Goal: Communication & Community: Answer question/provide support

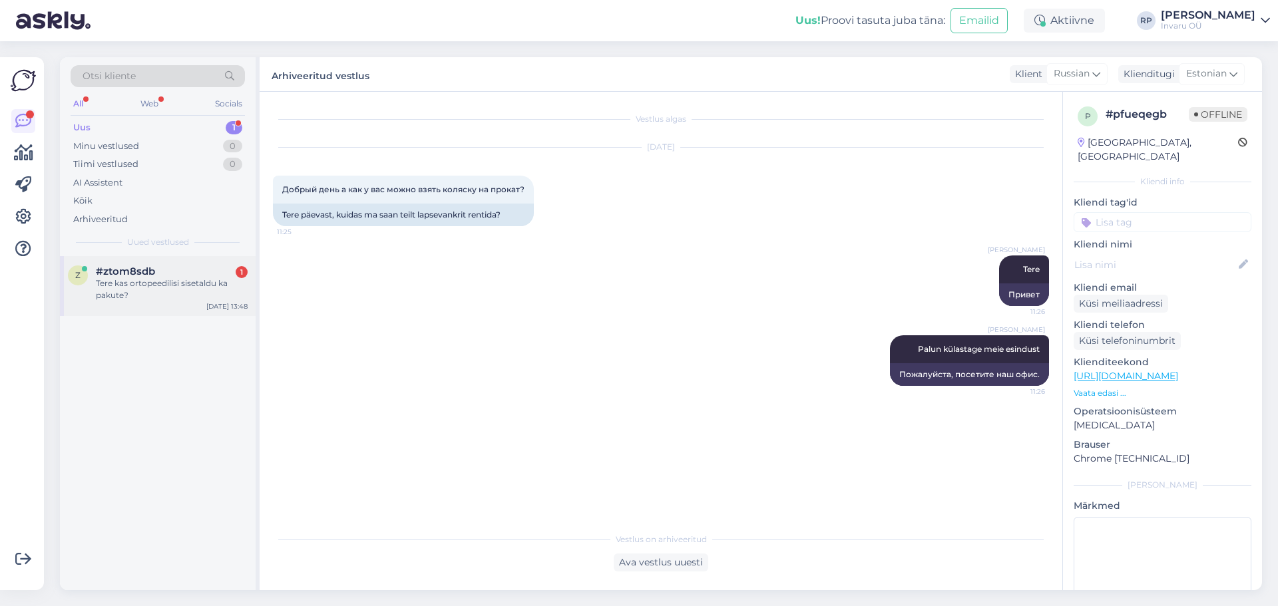
click at [217, 278] on div "Tere kas ortopeedilisi sisetaldu ka pakute?" at bounding box center [172, 290] width 152 height 24
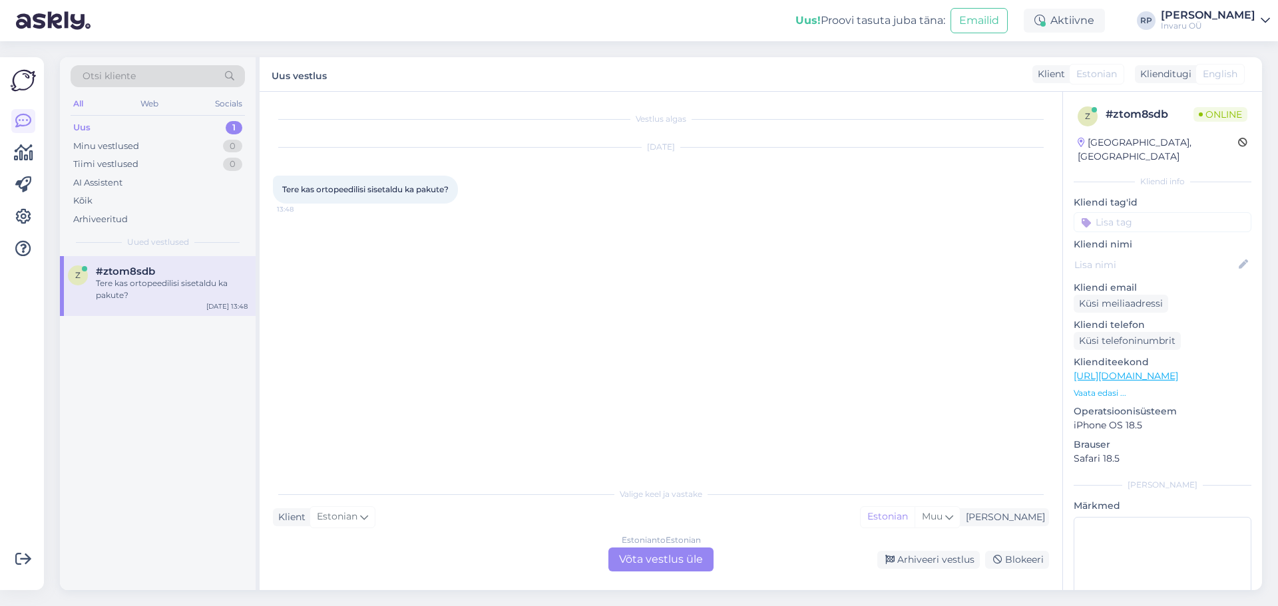
click at [639, 561] on div "Estonian to Estonian Võta vestlus üle" at bounding box center [660, 560] width 105 height 24
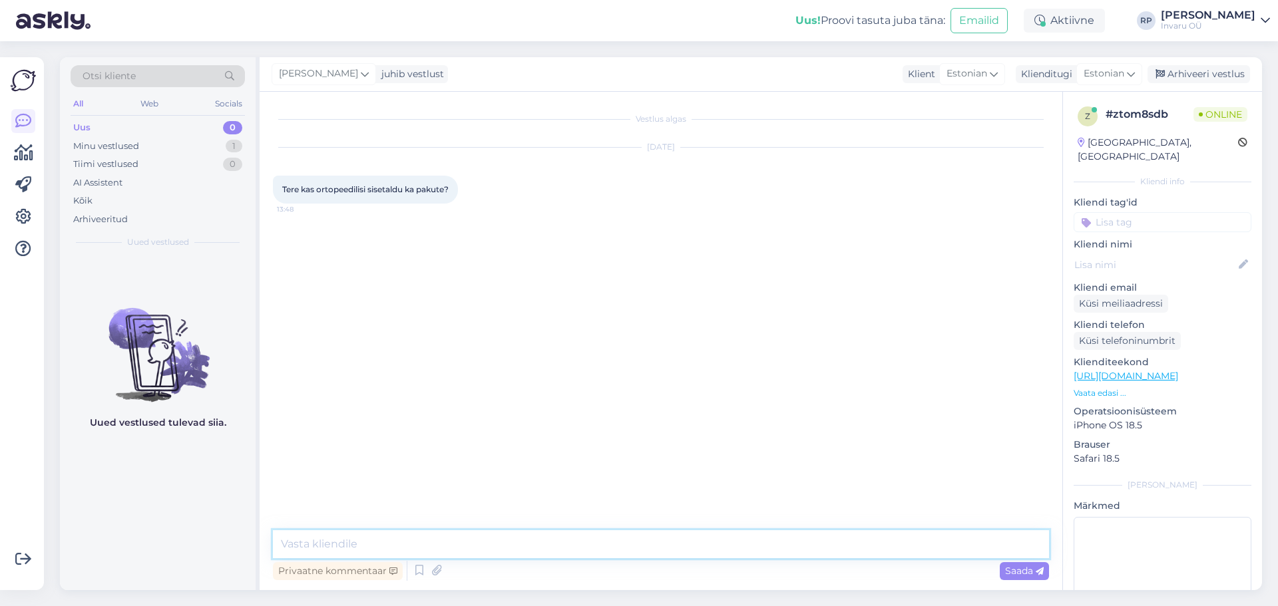
click at [453, 541] on textarea at bounding box center [661, 545] width 776 height 28
type textarea "Tere"
type textarea "Pakume [PERSON_NAME] lingi kohe"
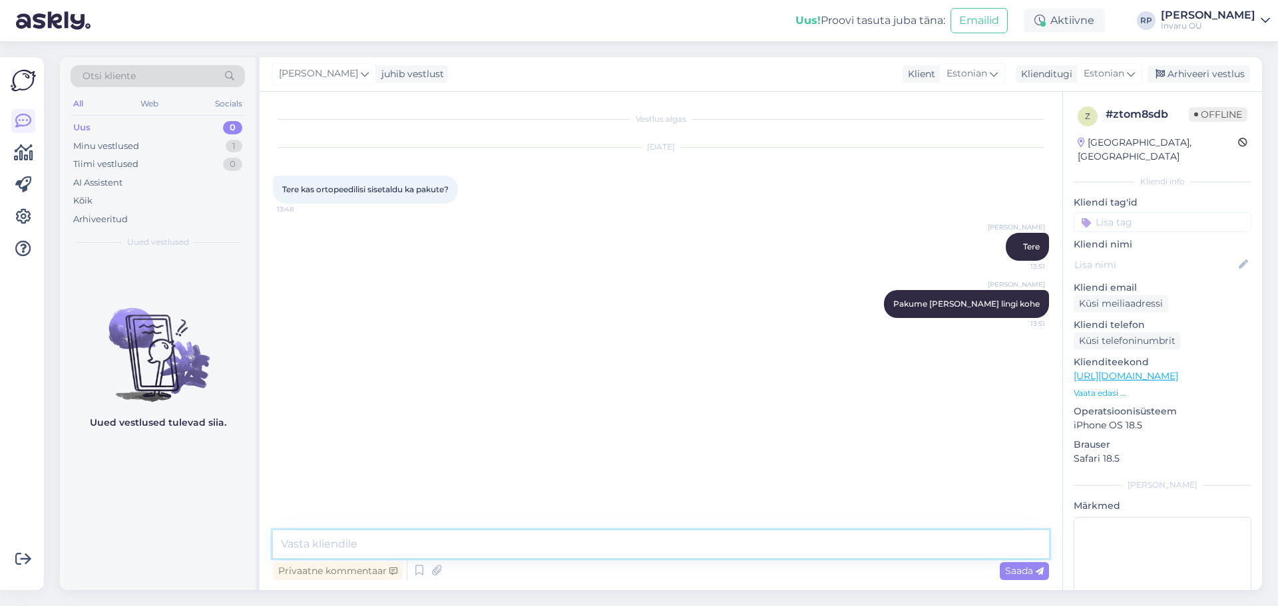
paste textarea "[URL][DOMAIN_NAME]"
type textarea "[URL][DOMAIN_NAME]"
click at [1015, 571] on span "Saada" at bounding box center [1024, 571] width 39 height 12
click at [319, 539] on textarea at bounding box center [661, 545] width 776 height 28
click at [420, 541] on textarea at bounding box center [661, 545] width 776 height 28
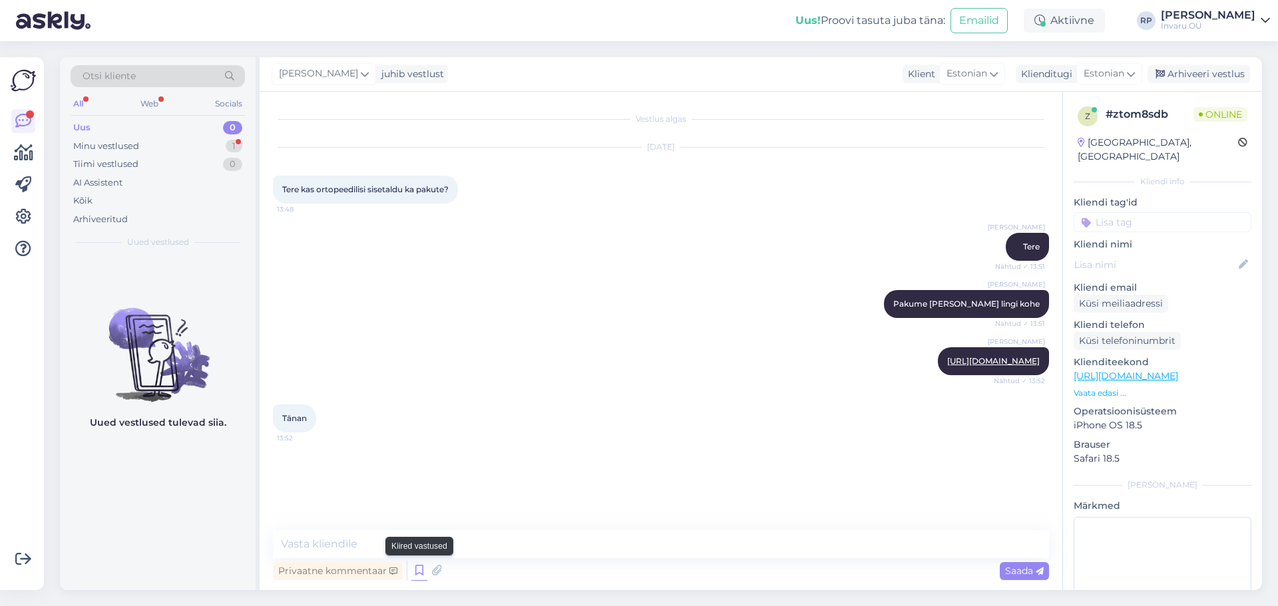
click at [422, 568] on icon at bounding box center [419, 571] width 16 height 20
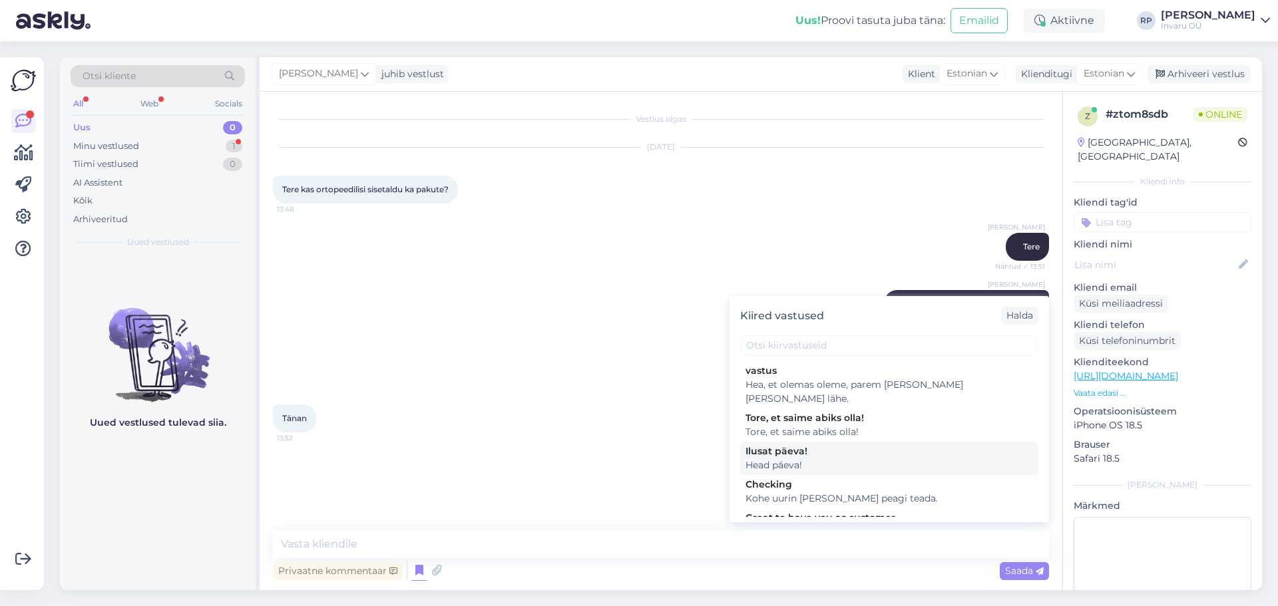
click at [794, 459] on div "Head päeva!" at bounding box center [890, 466] width 288 height 14
type textarea "Head päeva!"
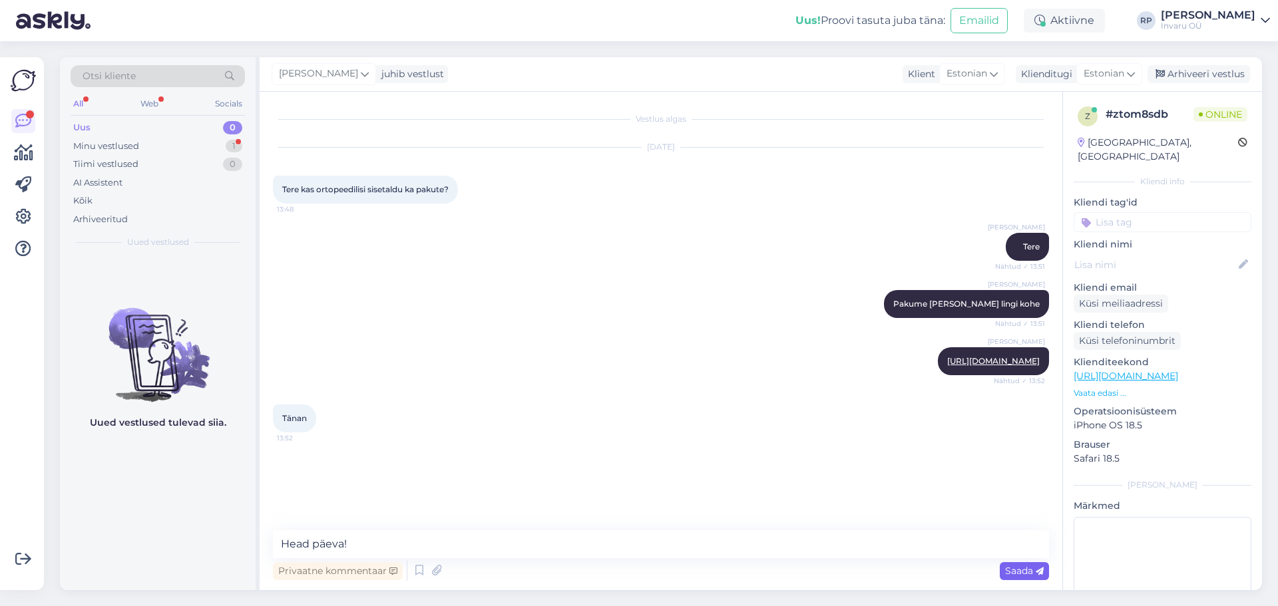
click at [1015, 570] on span "Saada" at bounding box center [1024, 571] width 39 height 12
click at [101, 144] on div "Minu vestlused" at bounding box center [106, 146] width 66 height 13
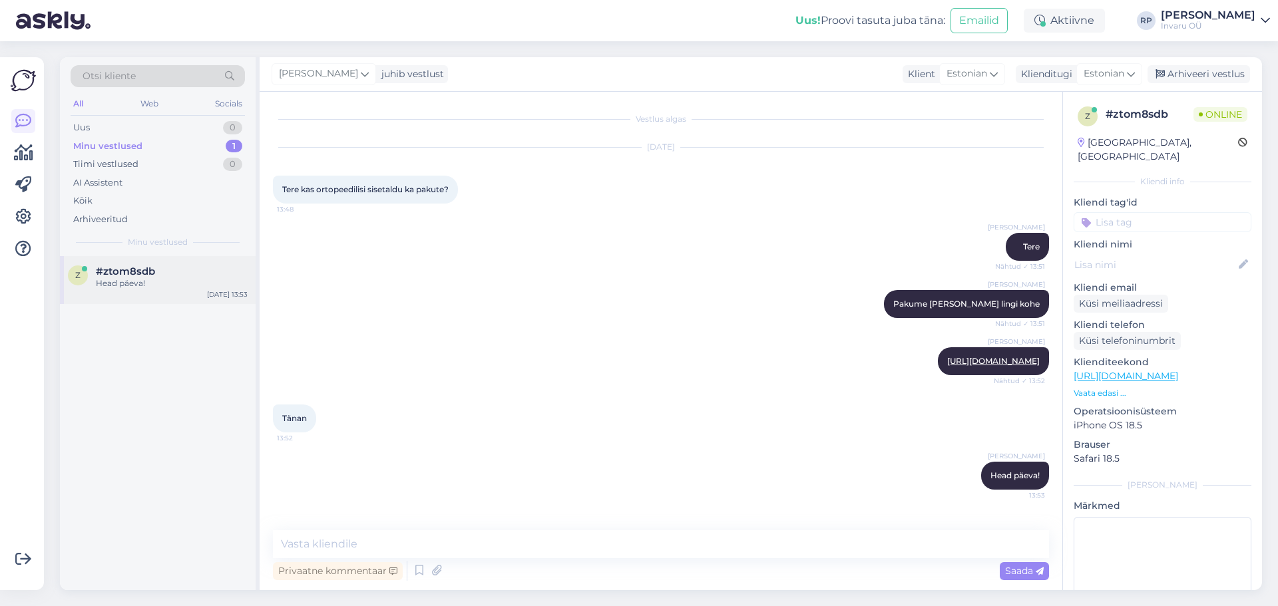
click at [124, 274] on span "#ztom8sdb" at bounding box center [125, 272] width 59 height 12
